Goal: Navigation & Orientation: Find specific page/section

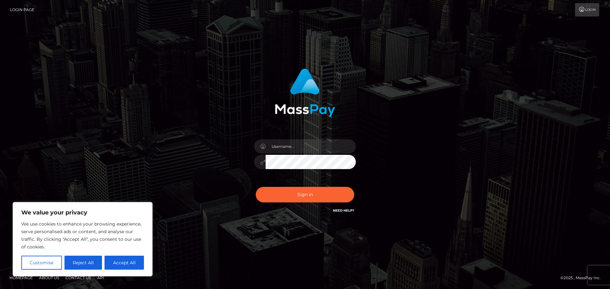
click at [297, 139] on div at bounding box center [304, 159] width 111 height 49
click at [298, 144] on input "text" at bounding box center [311, 146] width 90 height 14
type input "Michelle.T"
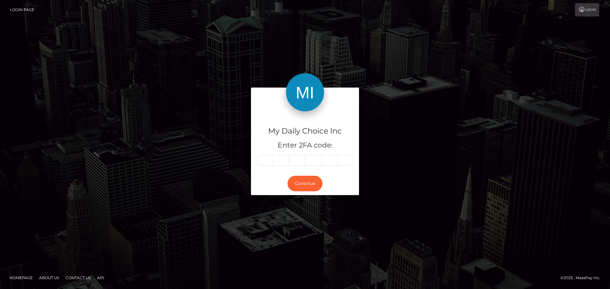
click at [264, 159] on input "text" at bounding box center [264, 160] width 17 height 11
type input "8"
type input "1"
type input "4"
type input "9"
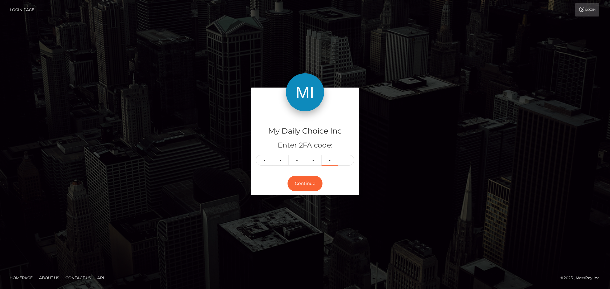
type input "0"
type input "7"
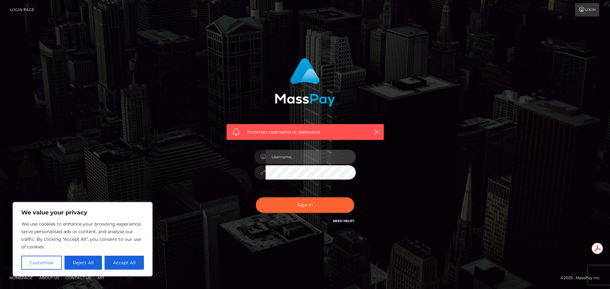
click at [291, 159] on input "text" at bounding box center [311, 157] width 90 height 14
type input "Michelle.T"
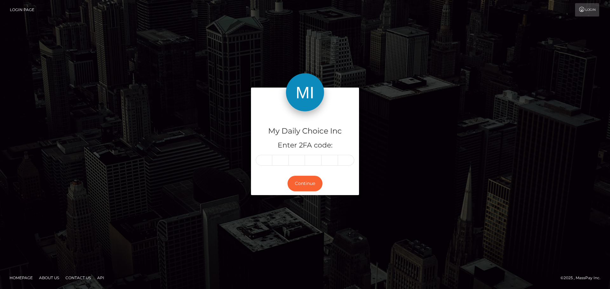
click at [266, 160] on input "text" at bounding box center [264, 160] width 17 height 11
type input "5"
type input "1"
type input "4"
type input "8"
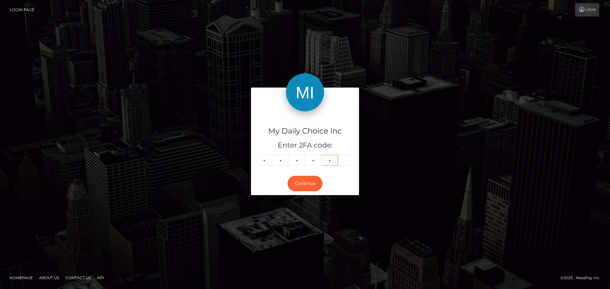
type input "6"
type input "3"
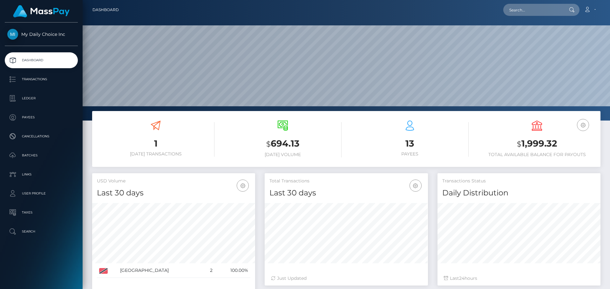
scroll to position [113, 163]
click at [156, 122] on icon at bounding box center [156, 126] width 10 height 10
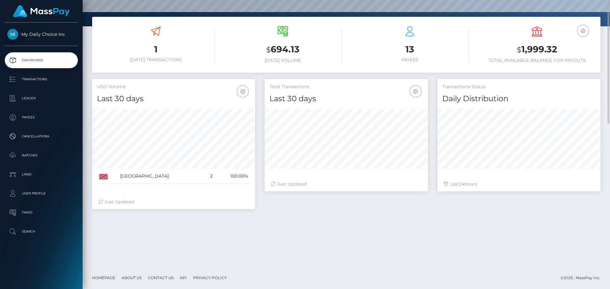
scroll to position [0, 0]
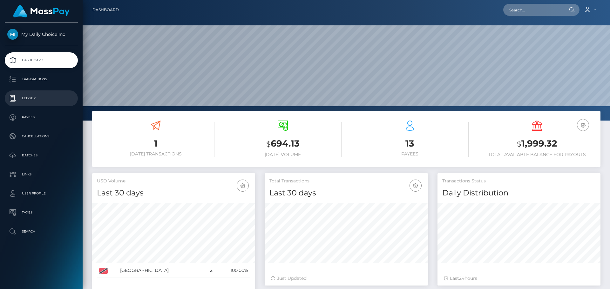
click at [32, 100] on p "Ledger" at bounding box center [41, 99] width 68 height 10
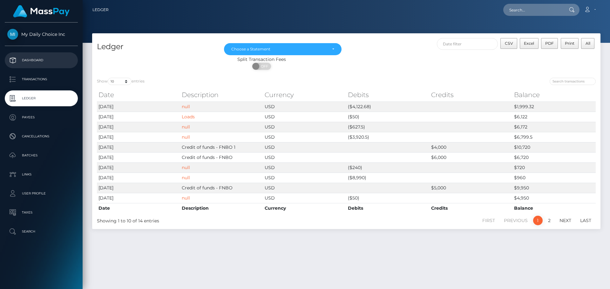
click at [36, 59] on p "Dashboard" at bounding box center [41, 61] width 68 height 10
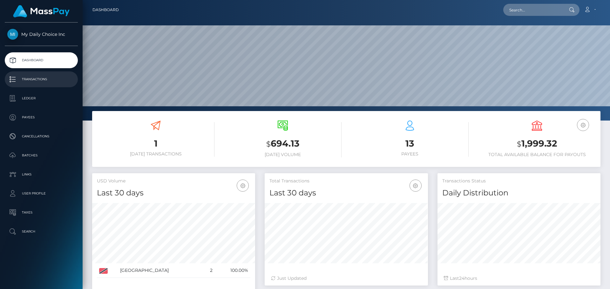
click at [38, 80] on p "Transactions" at bounding box center [41, 80] width 68 height 10
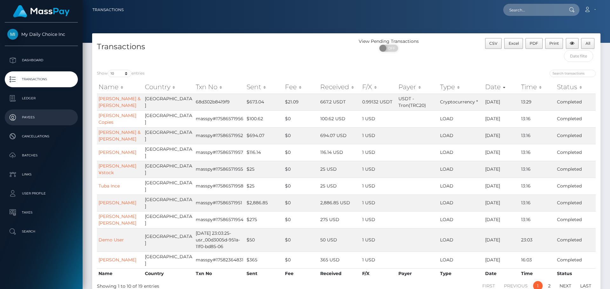
click at [29, 120] on p "Payees" at bounding box center [41, 118] width 68 height 10
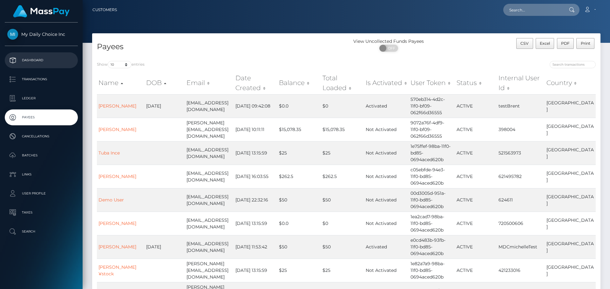
click at [42, 58] on p "Dashboard" at bounding box center [41, 61] width 68 height 10
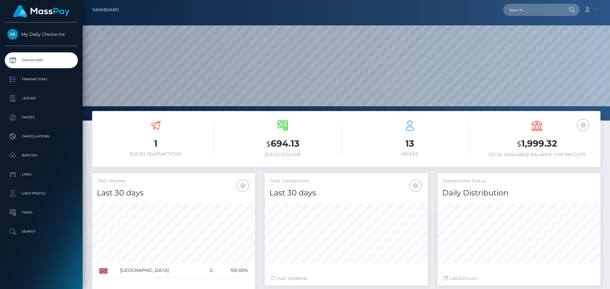
scroll to position [64, 0]
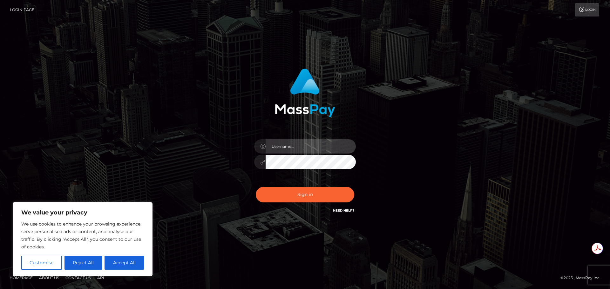
click at [283, 149] on input "text" at bounding box center [311, 146] width 90 height 14
type input "Michelle.T"
click at [118, 263] on button "Accept All" at bounding box center [124, 263] width 39 height 14
checkbox input "true"
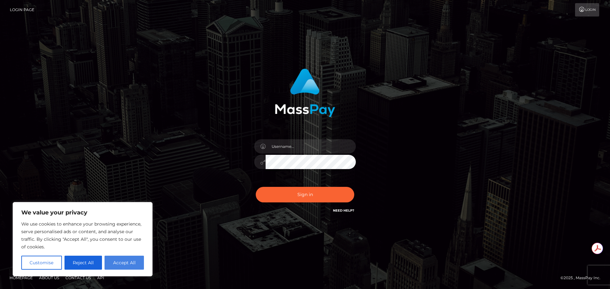
checkbox input "true"
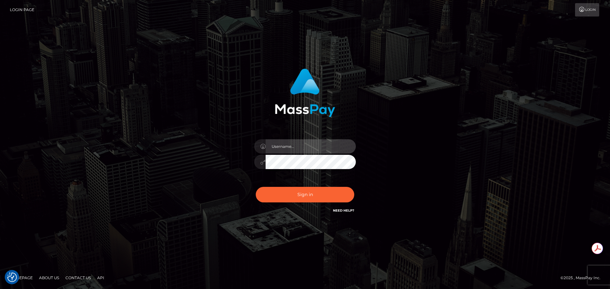
click at [280, 149] on input "text" at bounding box center [311, 146] width 90 height 14
type input "[PERSON_NAME].T"
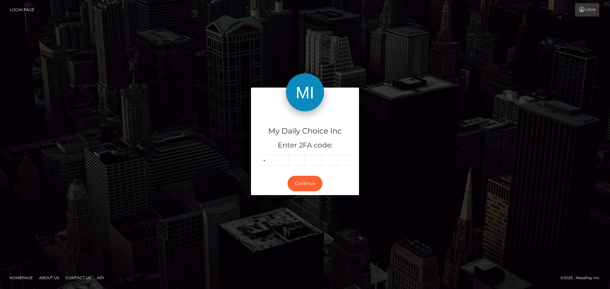
type input "3"
type input "2"
type input "6"
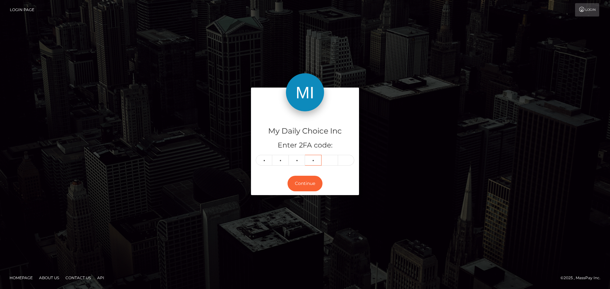
type input "4"
type input "2"
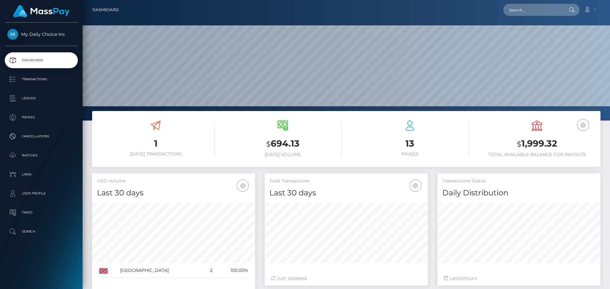
scroll to position [113, 163]
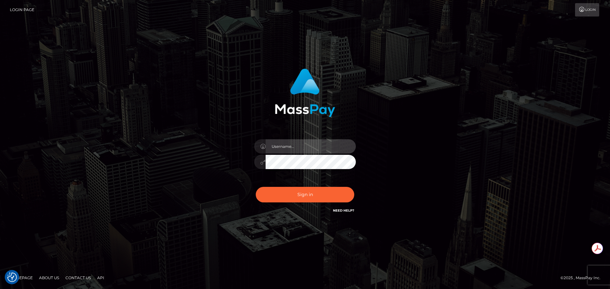
click at [293, 149] on input "text" at bounding box center [311, 146] width 90 height 14
click at [392, 80] on div "Sign in" at bounding box center [305, 145] width 362 height 162
